Goal: Find specific page/section: Find specific page/section

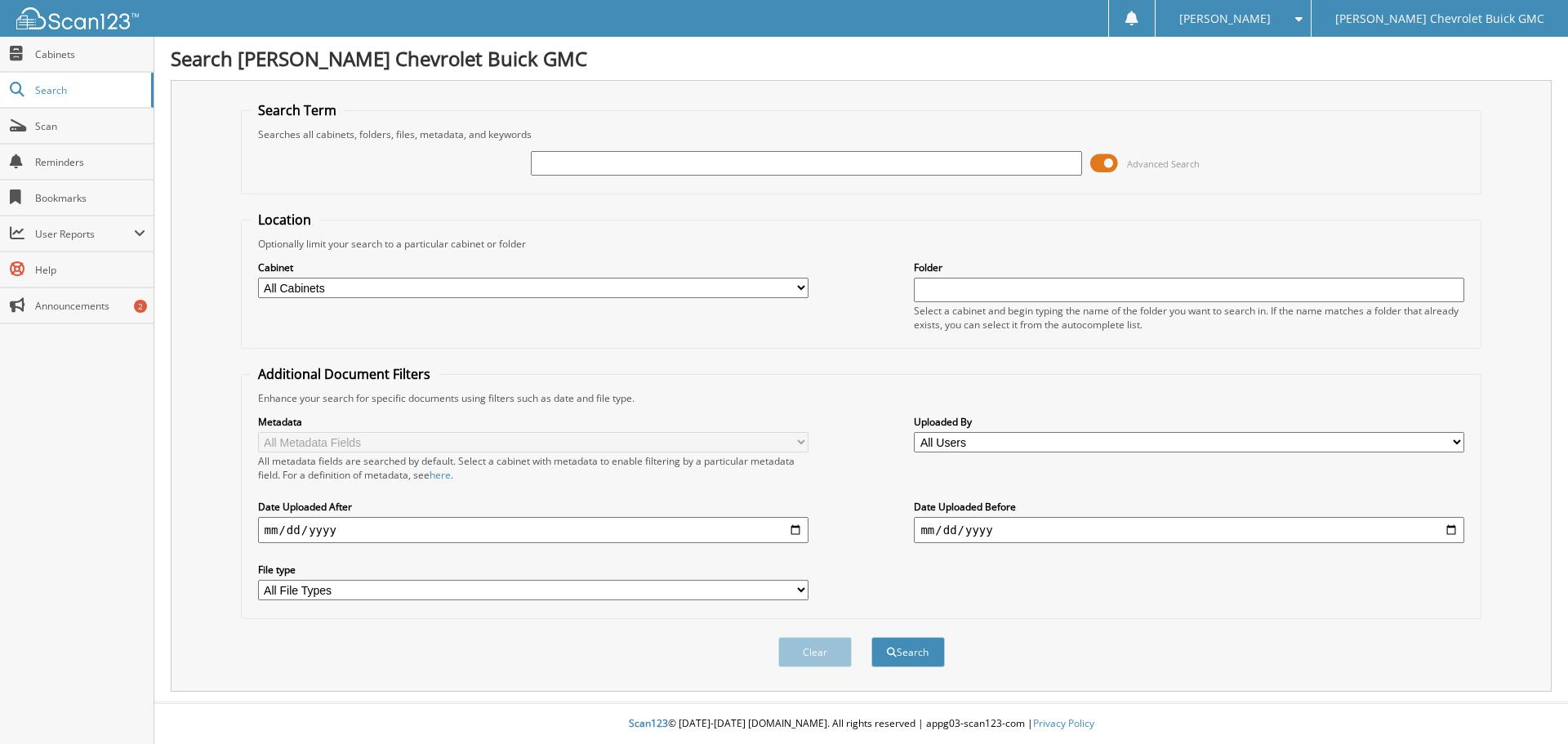
click at [554, 162] on input "text" at bounding box center [806, 163] width 550 height 24
type input "56103"
click at [871, 637] on button "Search" at bounding box center [907, 651] width 73 height 31
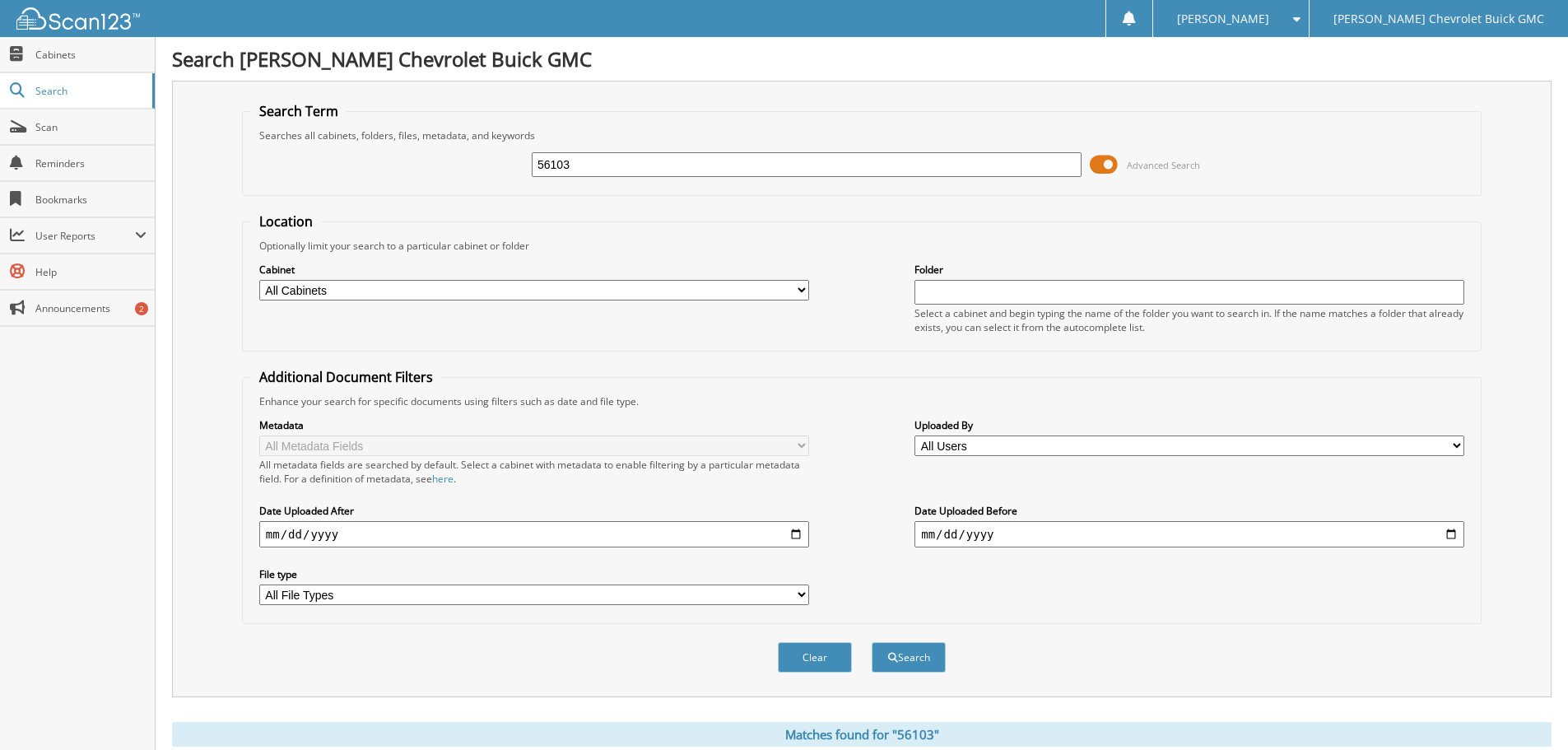
click at [1112, 165] on span at bounding box center [1104, 164] width 28 height 24
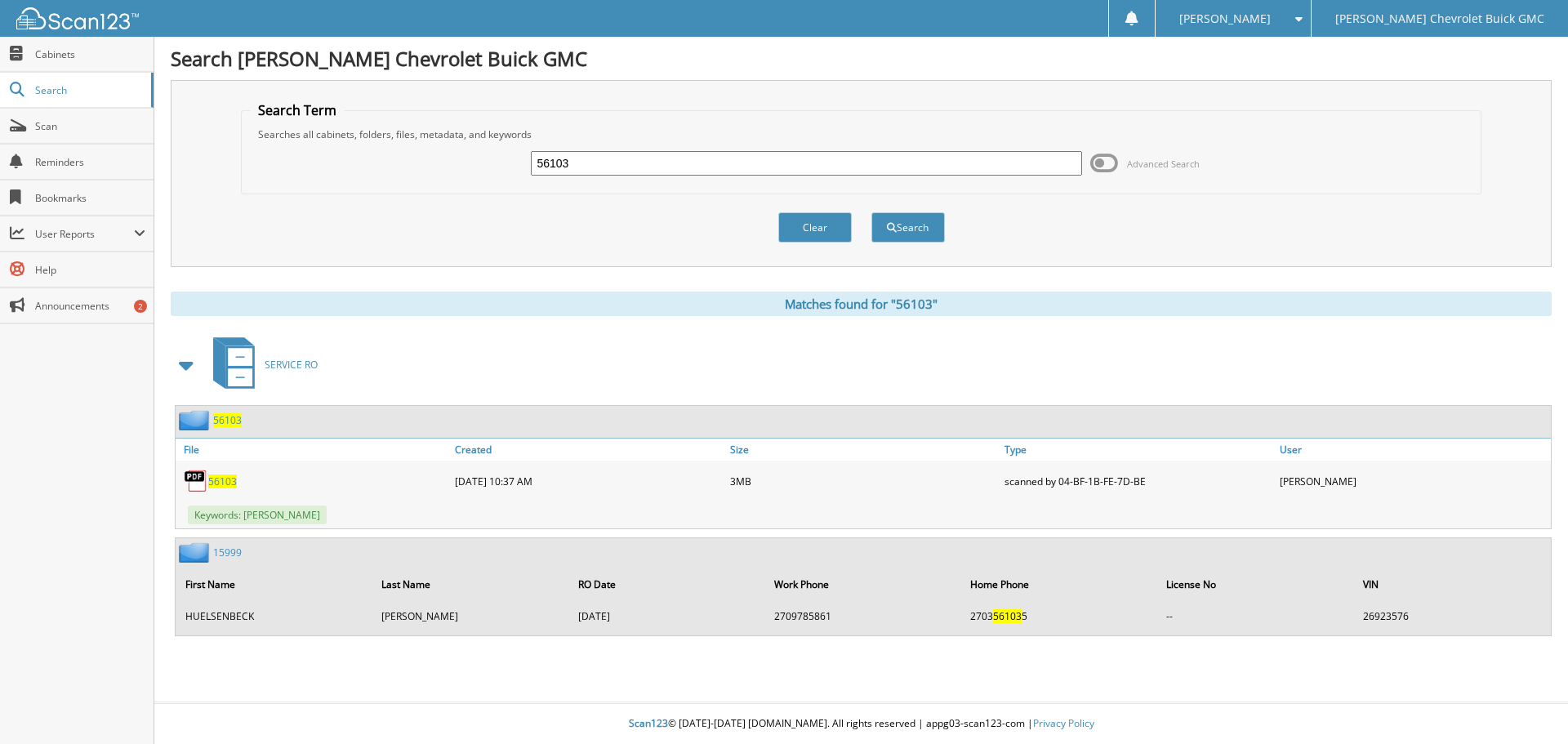
click at [223, 484] on span "56103" at bounding box center [222, 481] width 29 height 14
